Goal: Information Seeking & Learning: Learn about a topic

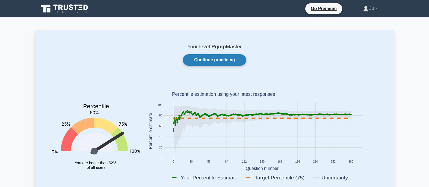
click at [207, 58] on link "Continue practicing" at bounding box center [214, 59] width 63 height 11
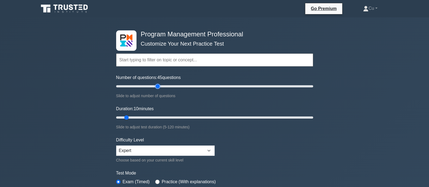
click at [160, 88] on input "Number of questions: 45 questions" at bounding box center [214, 86] width 197 height 7
click at [148, 87] on input "Number of questions: 35 questions" at bounding box center [214, 86] width 197 height 7
type input "30"
click at [144, 84] on input "Number of questions: 30 questions" at bounding box center [214, 86] width 197 height 7
click at [160, 117] on input "Duration: 30 minutes" at bounding box center [214, 117] width 197 height 7
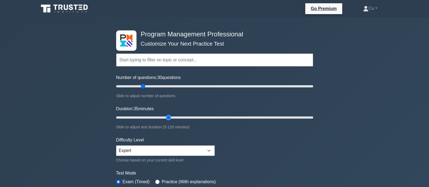
type input "35"
click at [166, 116] on input "Duration: 35 minutes" at bounding box center [214, 117] width 197 height 7
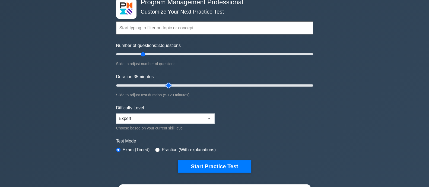
scroll to position [102, 0]
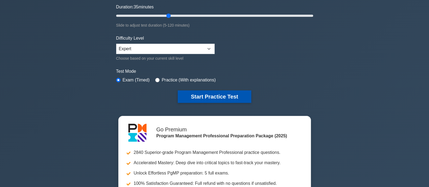
click at [235, 95] on button "Start Practice Test" at bounding box center [214, 96] width 73 height 12
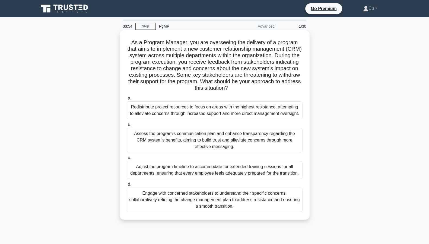
click at [223, 187] on div "Engage with concerned stakeholders to understand their specific concerns, colla…" at bounding box center [215, 200] width 176 height 24
click at [127, 186] on input "d. Engage with concerned stakeholders to understand their specific concerns, co…" at bounding box center [127, 185] width 0 height 4
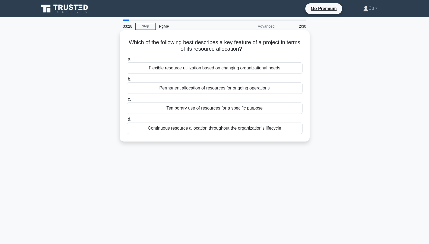
click at [221, 110] on div "Temporary use of resources for a specific purpose" at bounding box center [215, 108] width 176 height 11
click at [127, 101] on input "c. Temporary use of resources for a specific purpose" at bounding box center [127, 100] width 0 height 4
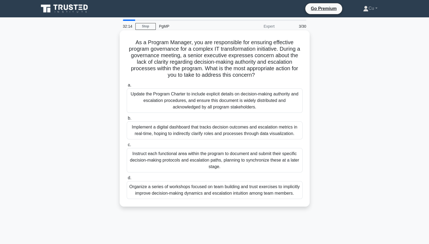
click at [182, 106] on div "Update the Program Charter to include explicit details on decision-making autho…" at bounding box center [215, 100] width 176 height 24
click at [127, 87] on input "a. Update the Program Charter to include explicit details on decision-making au…" at bounding box center [127, 86] width 0 height 4
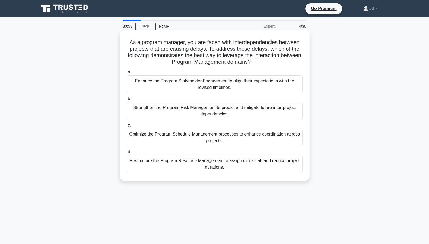
click at [205, 135] on div "Optimize the Program Schedule Management processes to enhance coordination acro…" at bounding box center [215, 138] width 176 height 18
click at [127, 127] on input "c. Optimize the Program Schedule Management processes to enhance coordination a…" at bounding box center [127, 126] width 0 height 4
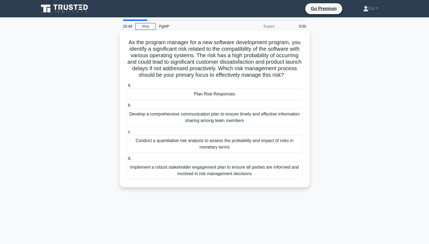
click at [207, 100] on div "Plan Risk Responses" at bounding box center [215, 93] width 176 height 11
click at [127, 87] on input "a. Plan Risk Responses" at bounding box center [127, 86] width 0 height 4
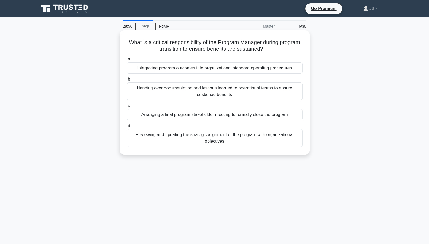
click at [197, 69] on div "Integrating program outcomes into organizational standard operating procedures" at bounding box center [215, 67] width 176 height 11
click at [127, 61] on input "a. Integrating program outcomes into organizational standard operating procedur…" at bounding box center [127, 59] width 0 height 4
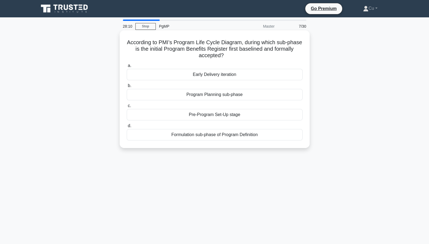
click at [242, 136] on div "Formulation sub-phase of Program Definition" at bounding box center [215, 134] width 176 height 11
click at [127, 128] on input "d. Formulation sub-phase of Program Definition" at bounding box center [127, 126] width 0 height 4
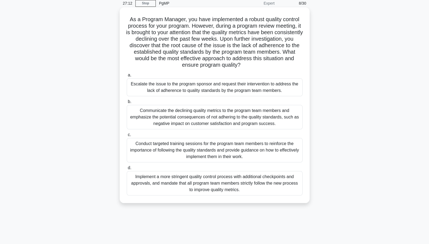
scroll to position [34, 0]
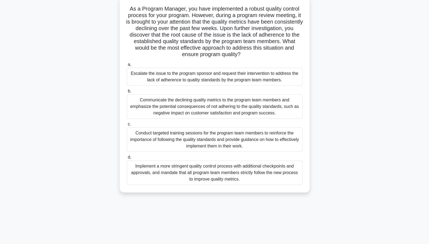
click at [203, 175] on div "Implement a more stringent quality control process with additional checkpoints …" at bounding box center [215, 173] width 176 height 24
click at [127, 159] on input "d. Implement a more stringent quality control process with additional checkpoin…" at bounding box center [127, 158] width 0 height 4
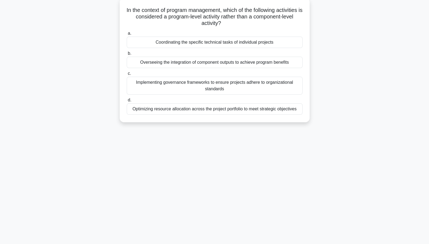
scroll to position [0, 0]
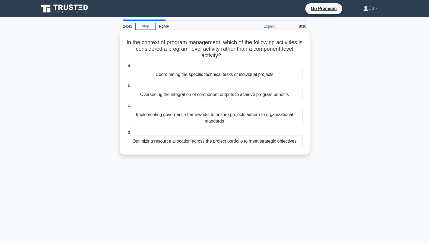
click at [235, 96] on div "Overseeing the integration of component outputs to achieve program benefits" at bounding box center [215, 94] width 176 height 11
click at [127, 88] on input "b. Overseeing the integration of component outputs to achieve program benefits" at bounding box center [127, 86] width 0 height 4
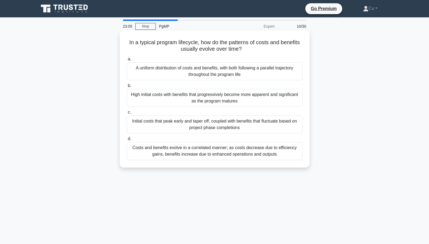
click at [154, 148] on div "Costs and benefits evolve in a correlated manner; as costs decrease due to effi…" at bounding box center [215, 151] width 176 height 18
click at [127, 141] on input "d. Costs and benefits evolve in a correlated manner; as costs decrease due to e…" at bounding box center [127, 139] width 0 height 4
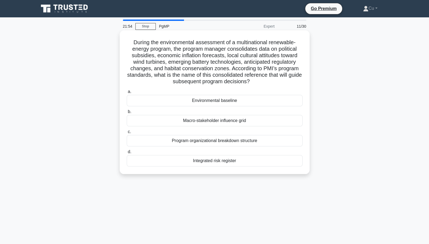
click at [230, 99] on div "Environmental baseline" at bounding box center [215, 100] width 176 height 11
click at [127, 94] on input "a. Environmental baseline" at bounding box center [127, 92] width 0 height 4
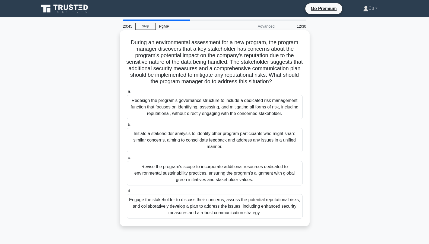
click at [225, 187] on div "Engage the stakeholder to discuss their concerns, assess the potential reputati…" at bounding box center [215, 206] width 176 height 24
click at [127, 187] on input "d. Engage the stakeholder to discuss their concerns, assess the potential reput…" at bounding box center [127, 191] width 0 height 4
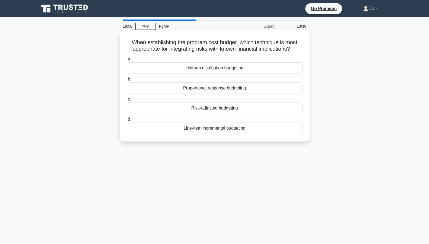
click at [209, 110] on div "Risk-adjusted budgeting" at bounding box center [215, 108] width 176 height 11
click at [127, 101] on input "c. Risk-adjusted budgeting" at bounding box center [127, 100] width 0 height 4
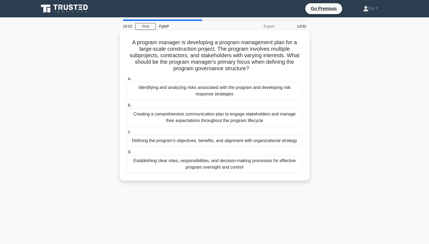
click at [223, 169] on div "Establishing clear roles, responsibilities, and decision-making processes for e…" at bounding box center [215, 164] width 176 height 18
click at [127, 154] on input "d. Establishing clear roles, responsibilities, and decision-making processes fo…" at bounding box center [127, 152] width 0 height 4
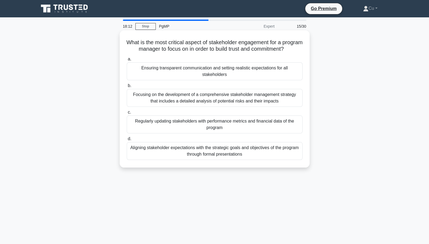
click at [213, 160] on div "Aligning stakeholder expectations with the strategic goals and objectives of th…" at bounding box center [215, 151] width 176 height 18
click at [127, 141] on input "d. Aligning stakeholder expectations with the strategic goals and objectives of…" at bounding box center [127, 139] width 0 height 4
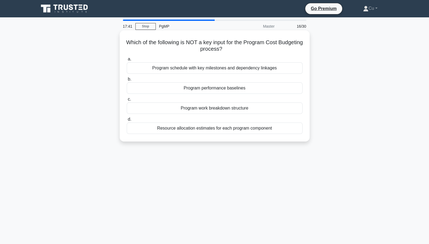
click at [187, 72] on div "Program schedule with key milestones and dependency linkages" at bounding box center [215, 67] width 176 height 11
click at [127, 61] on input "a. Program schedule with key milestones and dependency linkages" at bounding box center [127, 59] width 0 height 4
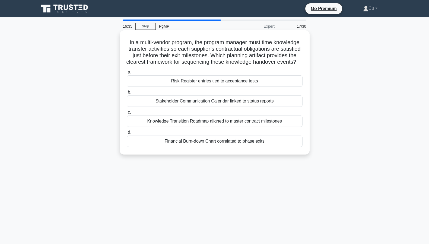
click at [207, 127] on div "Knowledge Transition Roadmap aligned to master contract milestones" at bounding box center [215, 121] width 176 height 11
click at [127, 114] on input "c. Knowledge Transition Roadmap aligned to master contract milestones" at bounding box center [127, 113] width 0 height 4
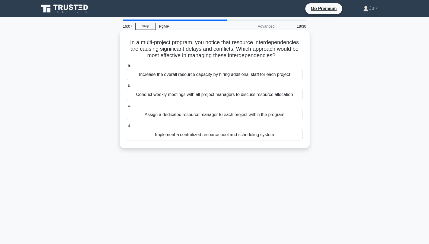
click at [248, 137] on div "Implement a centralized resource pool and scheduling system" at bounding box center [215, 134] width 176 height 11
click at [127, 128] on input "d. Implement a centralized resource pool and scheduling system" at bounding box center [127, 126] width 0 height 4
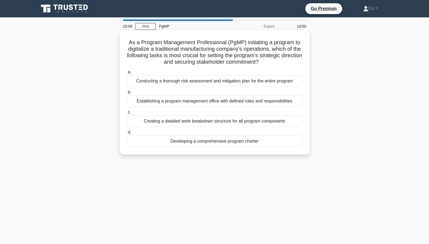
click at [224, 143] on div "Developing a comprehensive program charter" at bounding box center [215, 141] width 176 height 11
click at [127, 134] on input "d. Developing a comprehensive program charter" at bounding box center [127, 133] width 0 height 4
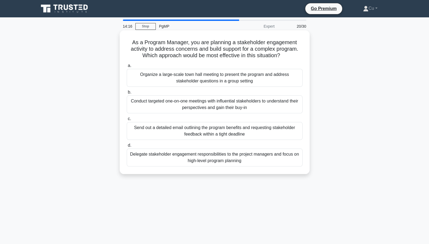
click at [190, 105] on div "Conduct targeted one-on-one meetings with influential stakeholders to understan…" at bounding box center [215, 104] width 176 height 18
click at [127, 94] on input "b. Conduct targeted one-on-one meetings with influential stakeholders to unders…" at bounding box center [127, 93] width 0 height 4
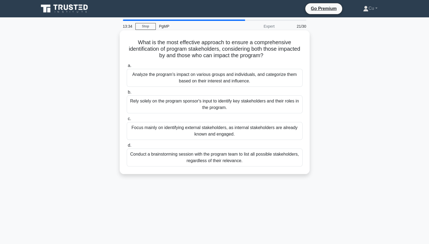
click at [190, 162] on div "Conduct a brainstorming session with the program team to list all possible stak…" at bounding box center [215, 158] width 176 height 18
click at [127, 147] on input "d. Conduct a brainstorming session with the program team to list all possible s…" at bounding box center [127, 146] width 0 height 4
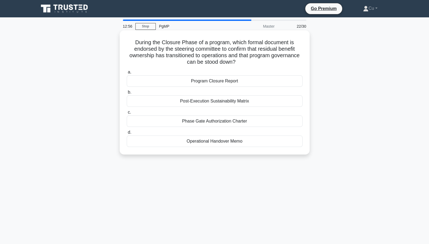
click at [211, 83] on div "Program Closure Report" at bounding box center [215, 80] width 176 height 11
click at [127, 74] on input "a. Program Closure Report" at bounding box center [127, 73] width 0 height 4
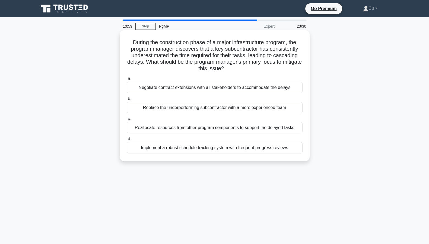
click at [197, 149] on div "Implement a robust schedule tracking system with frequent progress reviews" at bounding box center [215, 147] width 176 height 11
click at [127, 141] on input "d. Implement a robust schedule tracking system with frequent progress reviews" at bounding box center [127, 139] width 0 height 4
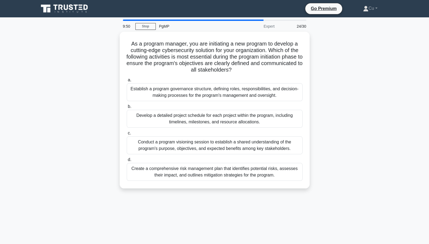
click at [197, 149] on div "Conduct a program visioning session to establish a shared understanding of the …" at bounding box center [215, 145] width 176 height 18
click at [127, 135] on input "c. Conduct a program visioning session to establish a shared understanding of t…" at bounding box center [127, 134] width 0 height 4
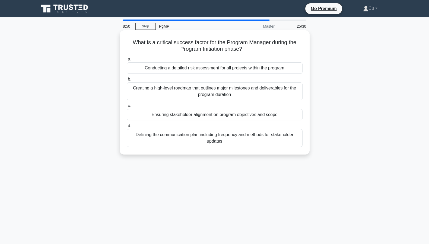
click at [194, 117] on div "Ensuring stakeholder alignment on program objectives and scope" at bounding box center [215, 114] width 176 height 11
click at [127, 108] on input "c. Ensuring stakeholder alignment on program objectives and scope" at bounding box center [127, 106] width 0 height 4
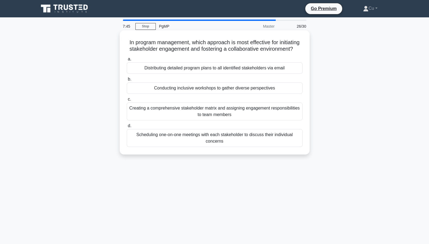
click at [194, 145] on div "Scheduling one-on-one meetings with each stakeholder to discuss their individua…" at bounding box center [215, 138] width 176 height 18
click at [127, 128] on input "d. Scheduling one-on-one meetings with each stakeholder to discuss their indivi…" at bounding box center [127, 126] width 0 height 4
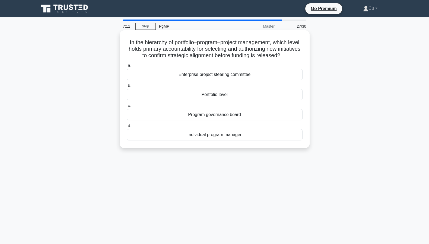
click at [205, 95] on div "Portfolio level" at bounding box center [215, 94] width 176 height 11
click at [127, 88] on input "b. Portfolio level" at bounding box center [127, 86] width 0 height 4
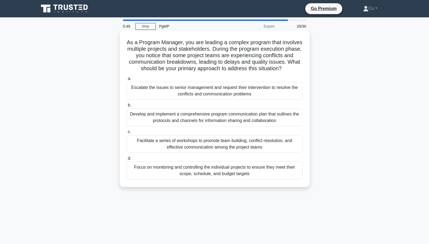
click at [246, 153] on div "Facilitate a series of workshops to promote team building, conflict resolution,…" at bounding box center [215, 144] width 176 height 18
click at [127, 134] on input "c. Facilitate a series of workshops to promote team building, conflict resoluti…" at bounding box center [127, 132] width 0 height 4
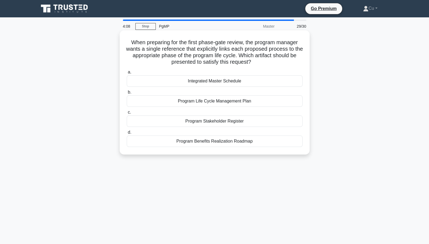
click at [209, 102] on div "Program Life Cycle Management Plan" at bounding box center [215, 100] width 176 height 11
click at [127, 94] on input "b. Program Life Cycle Management Plan" at bounding box center [127, 93] width 0 height 4
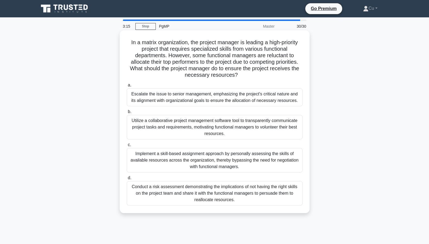
click at [231, 187] on div "Conduct a risk assessment demonstrating the implications of not having the righ…" at bounding box center [215, 193] width 176 height 24
click at [127, 180] on input "d. Conduct a risk assessment demonstrating the implications of not having the r…" at bounding box center [127, 178] width 0 height 4
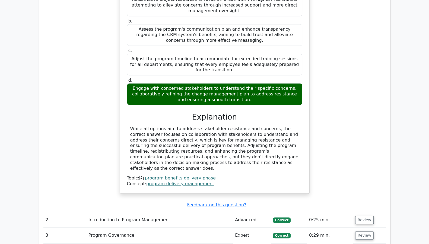
scroll to position [610, 0]
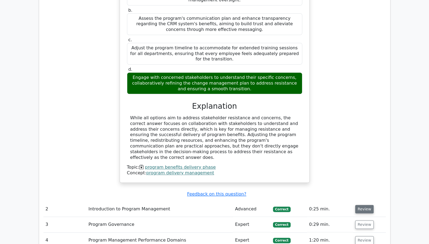
click at [366, 205] on button "Review" at bounding box center [364, 209] width 18 height 8
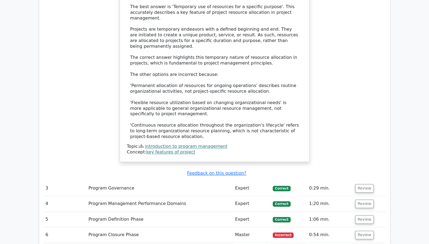
scroll to position [949, 0]
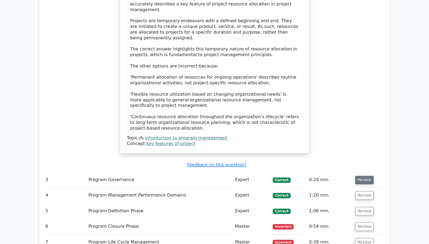
click at [359, 176] on button "Review" at bounding box center [364, 180] width 18 height 8
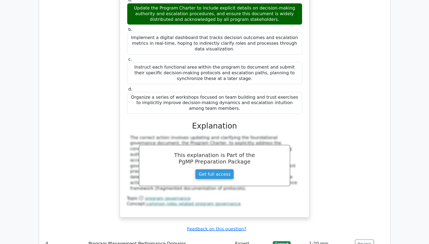
scroll to position [1254, 0]
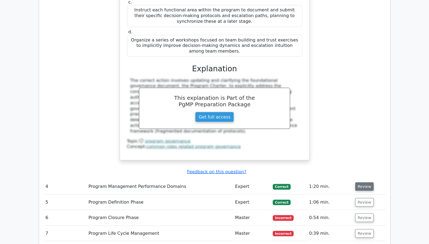
click at [363, 182] on button "Review" at bounding box center [364, 186] width 18 height 8
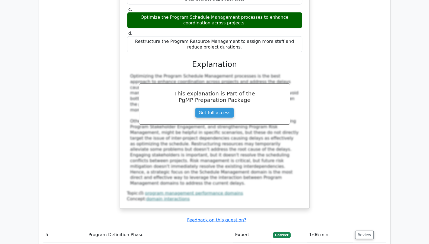
scroll to position [1559, 0]
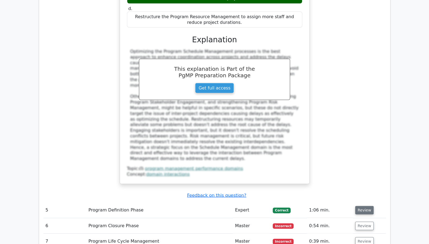
click at [363, 206] on button "Review" at bounding box center [364, 210] width 18 height 8
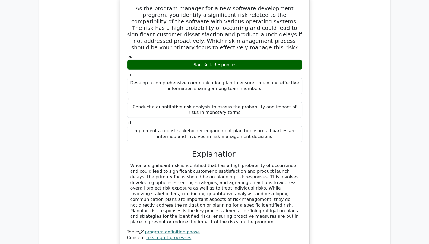
scroll to position [1796, 0]
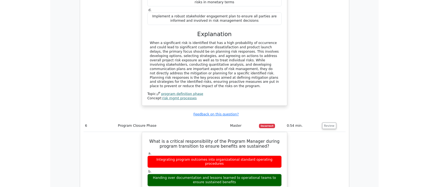
scroll to position [1898, 0]
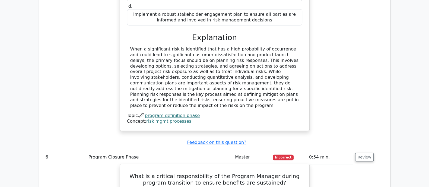
drag, startPoint x: 137, startPoint y: 72, endPoint x: 254, endPoint y: 162, distance: 147.8
copy div "What is a critical responsibility of the Program Manager during program transit…"
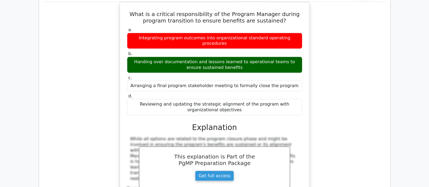
scroll to position [2101, 0]
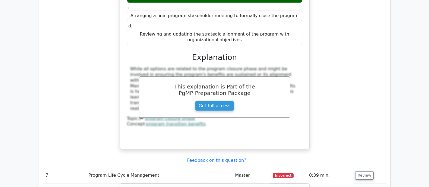
scroll to position [2169, 0]
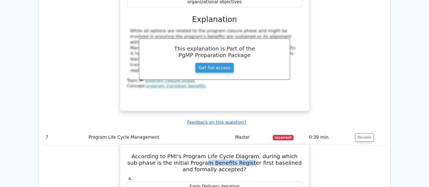
drag, startPoint x: 197, startPoint y: 54, endPoint x: 241, endPoint y: 51, distance: 44.1
click at [241, 153] on h5 "According to PMI’s Program Life Cycle Diagram, during which sub-phase is the in…" at bounding box center [214, 163] width 176 height 20
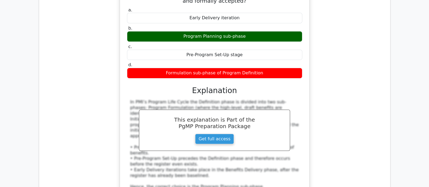
scroll to position [2407, 0]
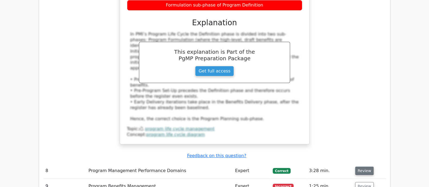
click at [359, 167] on button "Review" at bounding box center [364, 171] width 18 height 8
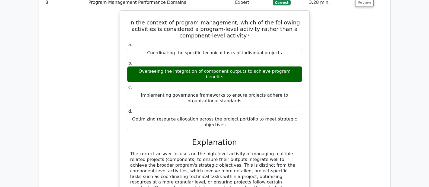
scroll to position [2576, 0]
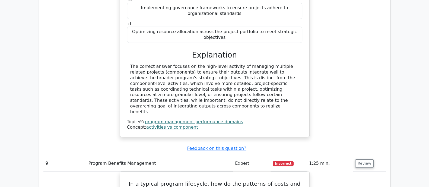
scroll to position [2678, 0]
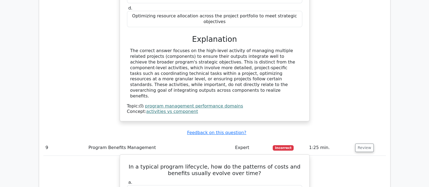
drag, startPoint x: 125, startPoint y: 22, endPoint x: 286, endPoint y: 119, distance: 187.5
copy div "In a typical program lifecycle, how do the patterns of costs and benefits usual…"
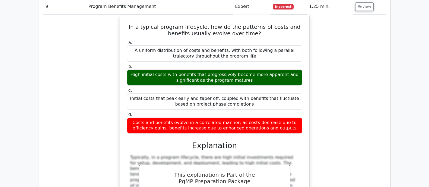
scroll to position [2847, 0]
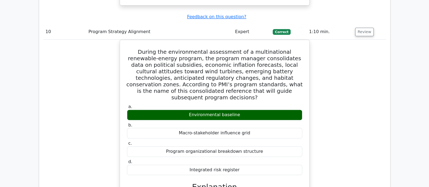
scroll to position [3119, 0]
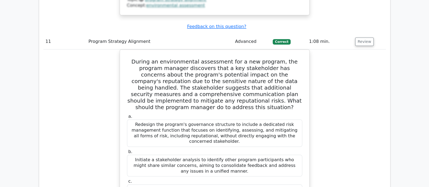
scroll to position [3457, 0]
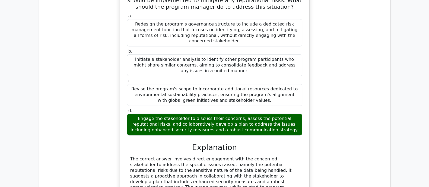
drag, startPoint x: 363, startPoint y: 65, endPoint x: 405, endPoint y: 84, distance: 46.1
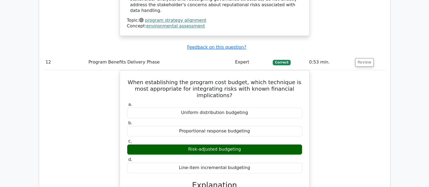
scroll to position [3661, 0]
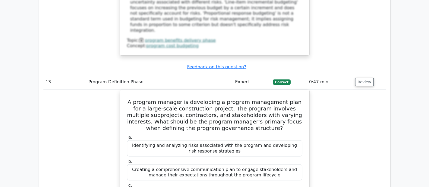
scroll to position [3966, 0]
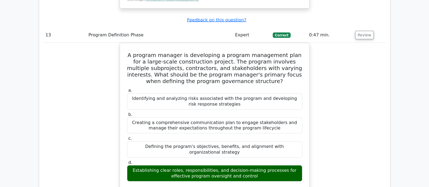
scroll to position [4068, 0]
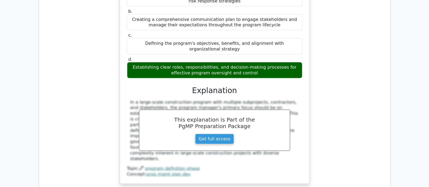
drag, startPoint x: 132, startPoint y: 8, endPoint x: 260, endPoint y: 109, distance: 163.3
copy div "What is the most critical aspect of stakeholder engagement for a program manage…"
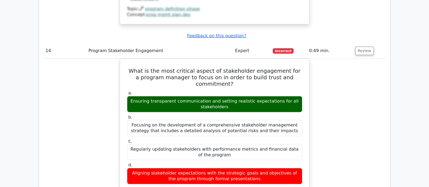
scroll to position [4237, 0]
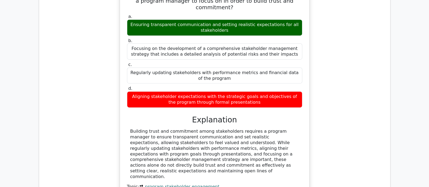
scroll to position [4271, 0]
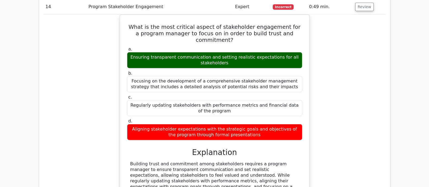
drag, startPoint x: 136, startPoint y: 43, endPoint x: 279, endPoint y: 119, distance: 161.5
copy div "Which of the following is NOT a key input for the Program Cost Budgeting proces…"
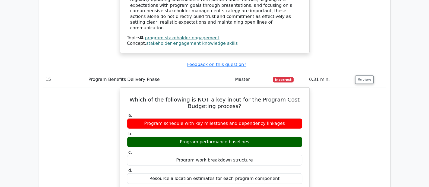
scroll to position [4509, 0]
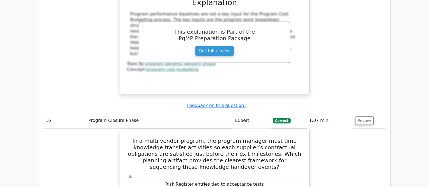
scroll to position [4712, 0]
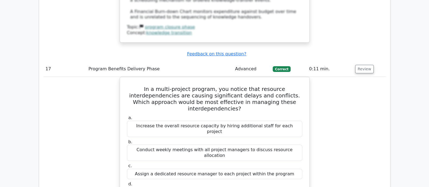
scroll to position [5051, 0]
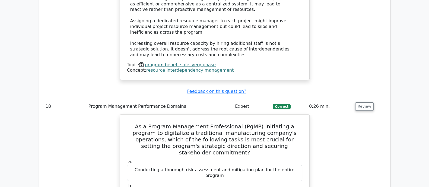
scroll to position [5356, 0]
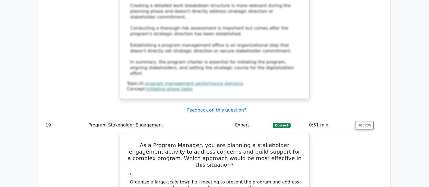
scroll to position [5661, 0]
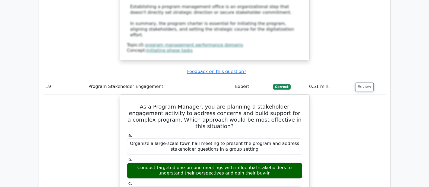
scroll to position [5729, 0]
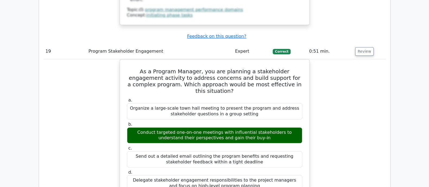
drag, startPoint x: 132, startPoint y: 29, endPoint x: 274, endPoint y: 137, distance: 178.8
copy div "What is the most effective approach to ensure a comprehensive identification of…"
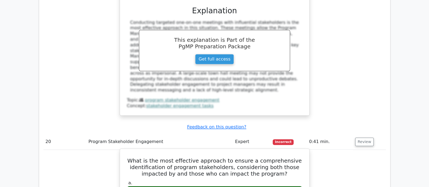
scroll to position [5966, 0]
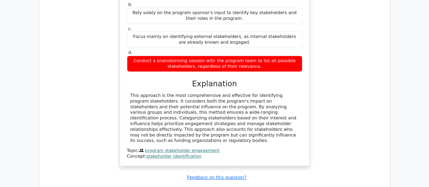
scroll to position [6136, 0]
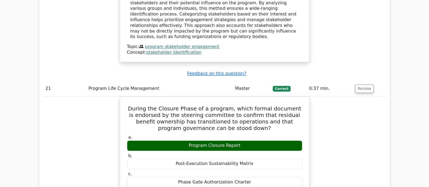
scroll to position [6237, 0]
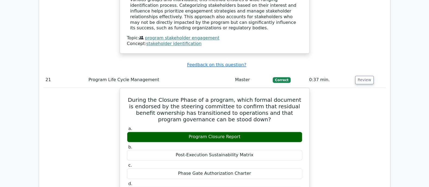
drag, startPoint x: 129, startPoint y: 24, endPoint x: 295, endPoint y: 120, distance: 191.2
copy div "During the construction phase of a major infrastructure program, the program ma…"
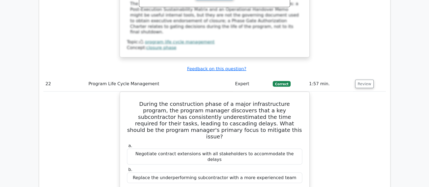
scroll to position [6509, 0]
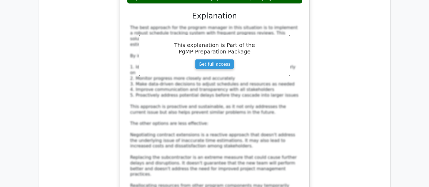
scroll to position [6746, 0]
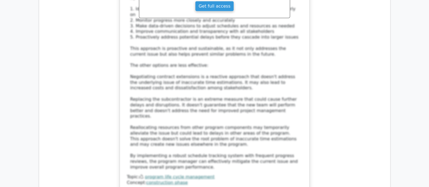
scroll to position [6813, 0]
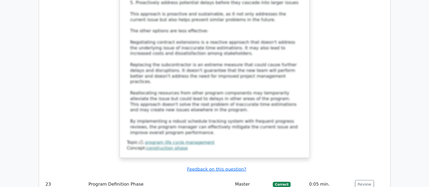
drag, startPoint x: 133, startPoint y: 52, endPoint x: 236, endPoint y: 152, distance: 144.0
copy div "In program management, which approach is most effective for initiating stakehol…"
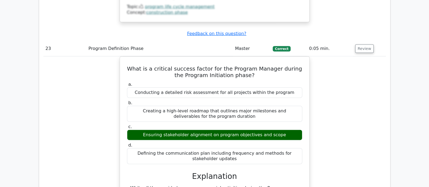
scroll to position [7051, 0]
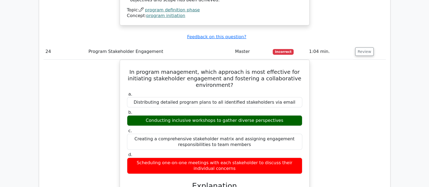
scroll to position [7186, 0]
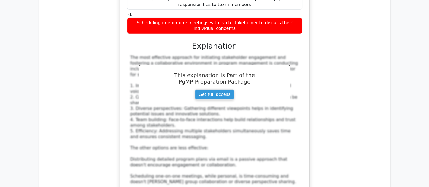
scroll to position [7424, 0]
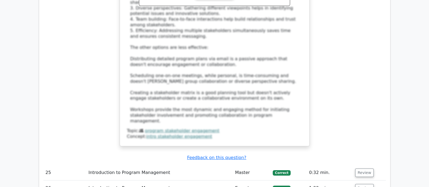
scroll to position [7491, 0]
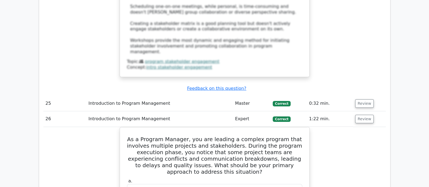
drag, startPoint x: 128, startPoint y: 43, endPoint x: 255, endPoint y: 134, distance: 156.2
copy div "When preparing for the first phase-gate review, the program manager wants a sin…"
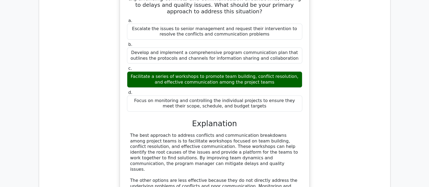
scroll to position [7661, 0]
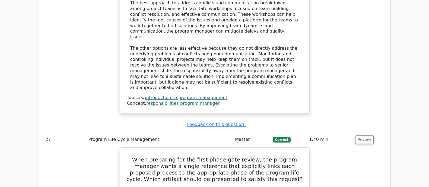
scroll to position [8000, 0]
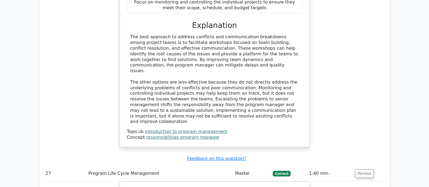
drag, startPoint x: 126, startPoint y: 25, endPoint x: 261, endPoint y: 175, distance: 201.7
copy div "In a matrix organization, the project manager is leading a high-priority projec…"
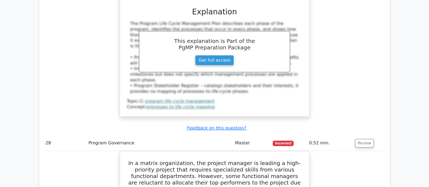
scroll to position [8339, 0]
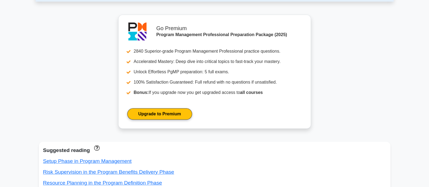
scroll to position [305, 0]
